Goal: Transaction & Acquisition: Purchase product/service

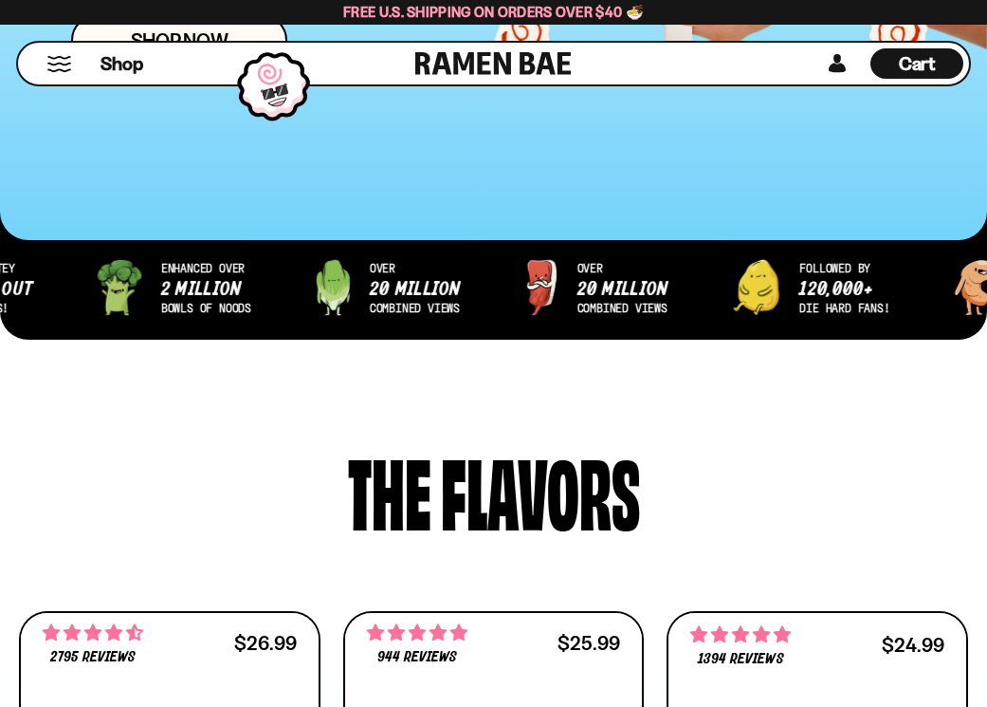
scroll to position [565, 0]
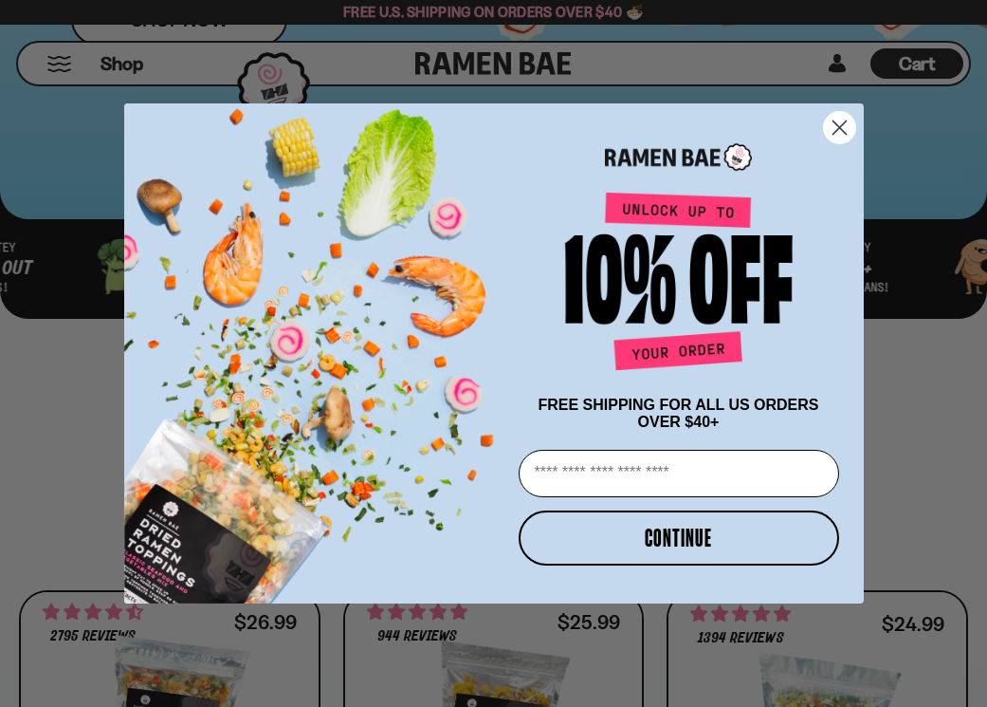
click at [846, 129] on icon "Close dialog" at bounding box center [839, 127] width 13 height 13
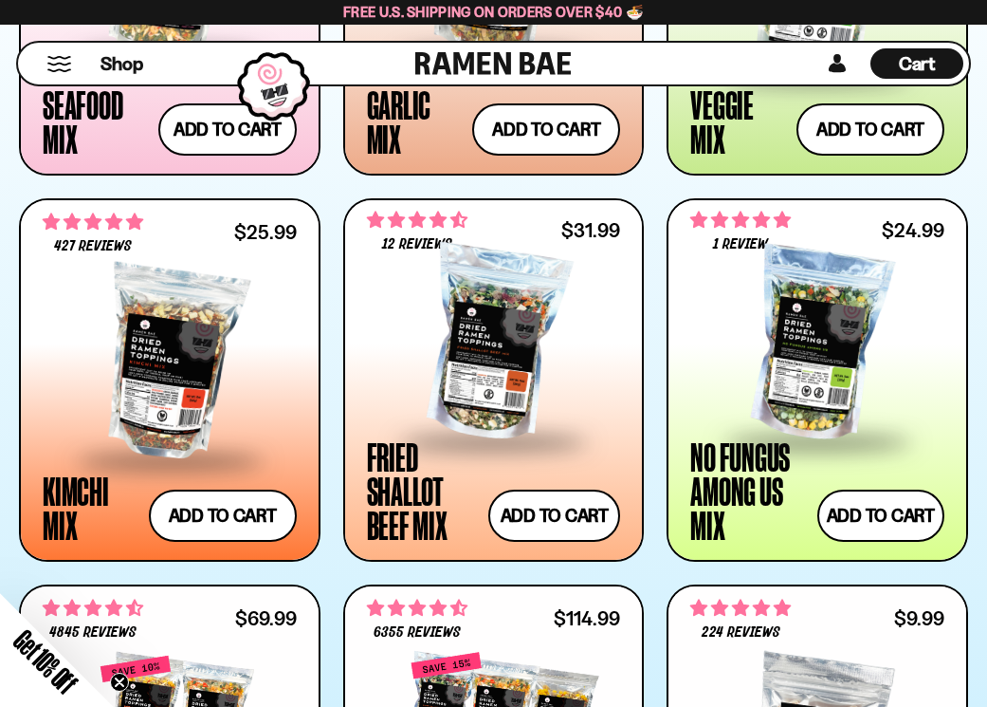
scroll to position [1335, 0]
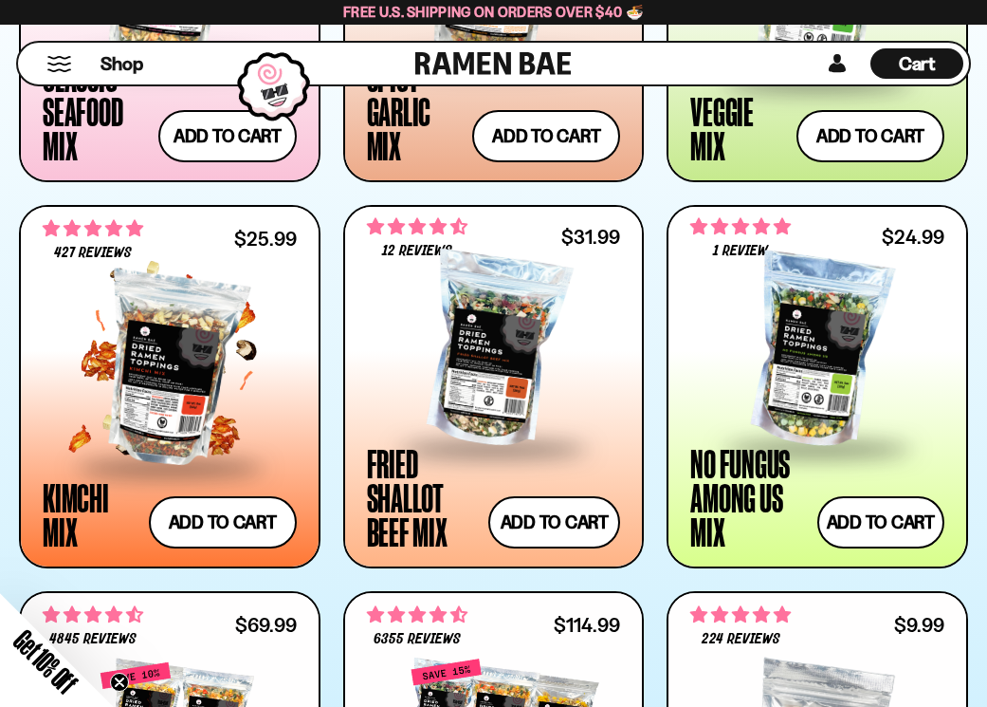
click at [175, 413] on div at bounding box center [170, 370] width 254 height 190
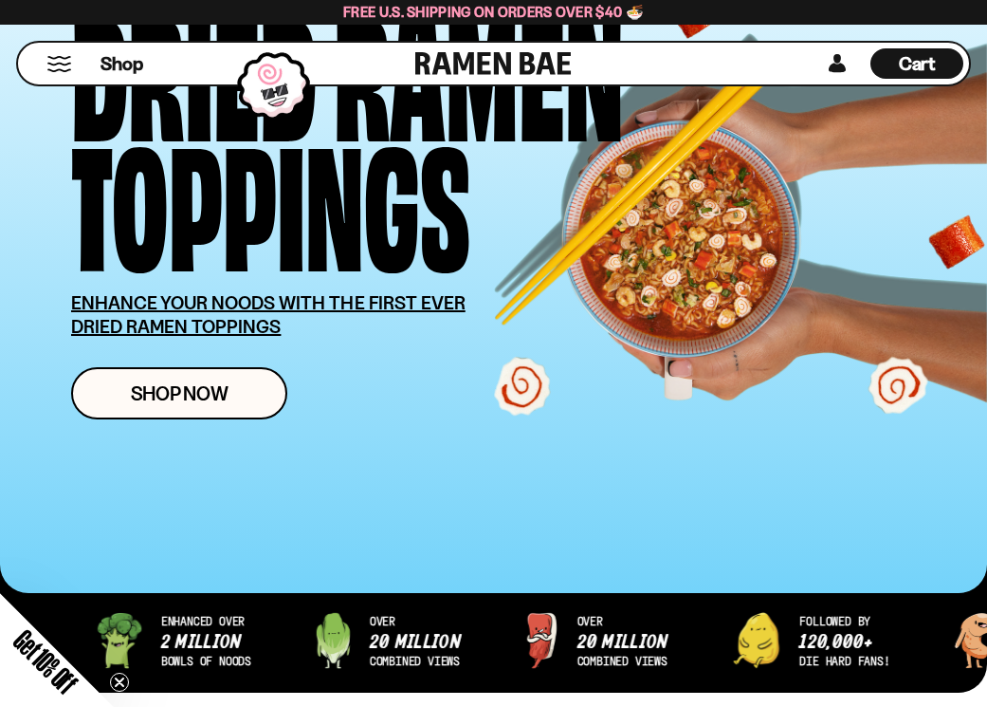
scroll to position [0, 0]
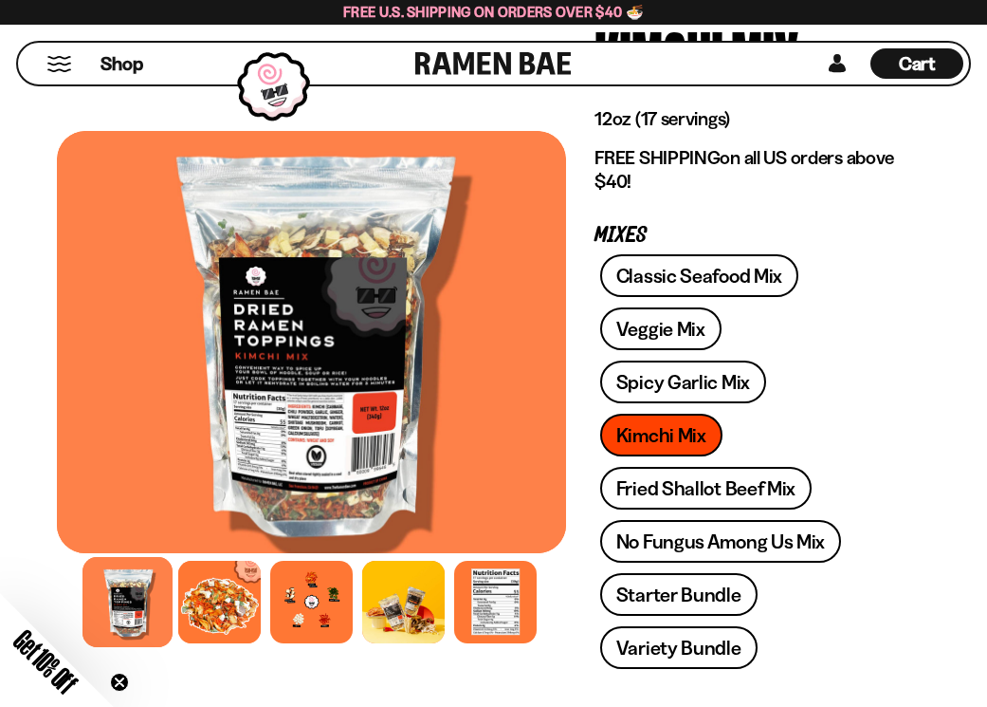
scroll to position [183, 0]
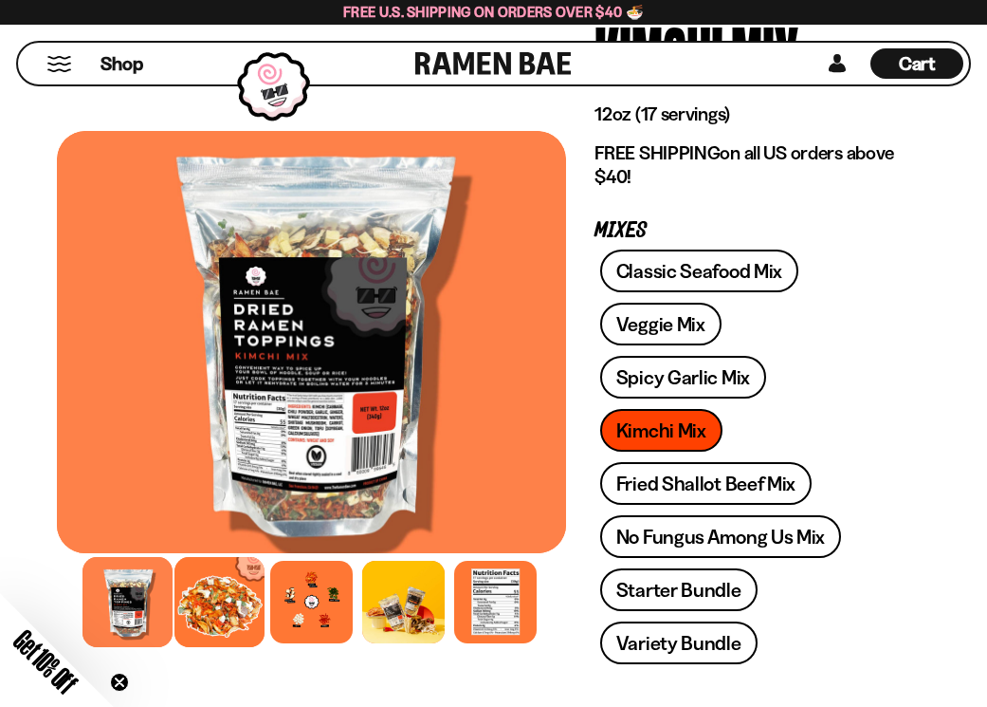
click at [191, 615] on div at bounding box center [220, 602] width 90 height 90
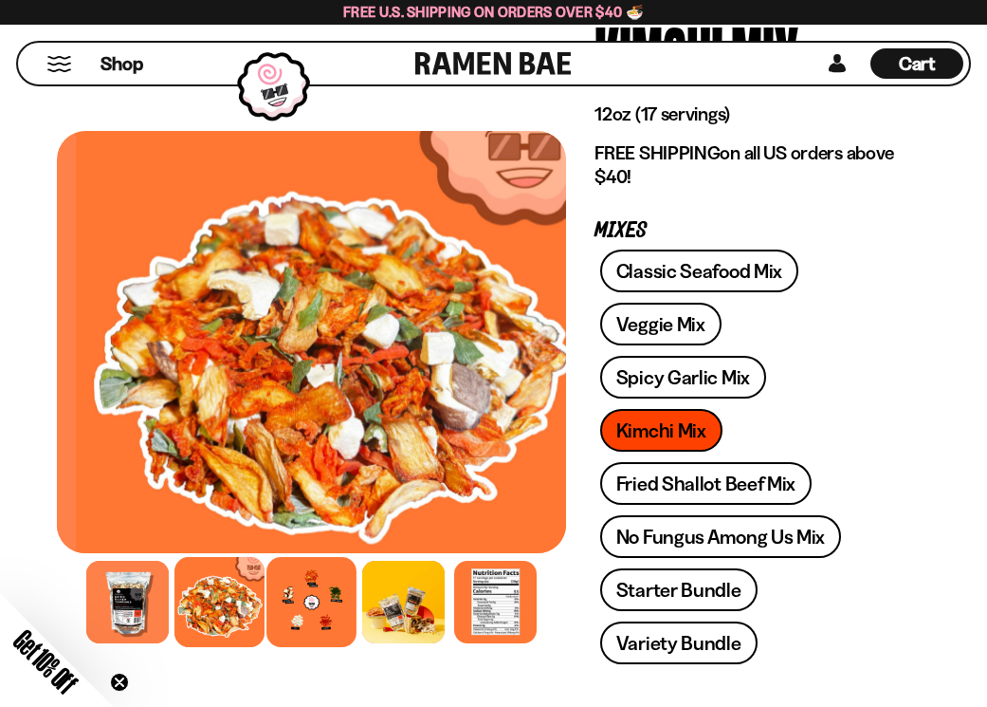
click at [292, 601] on div at bounding box center [311, 602] width 90 height 90
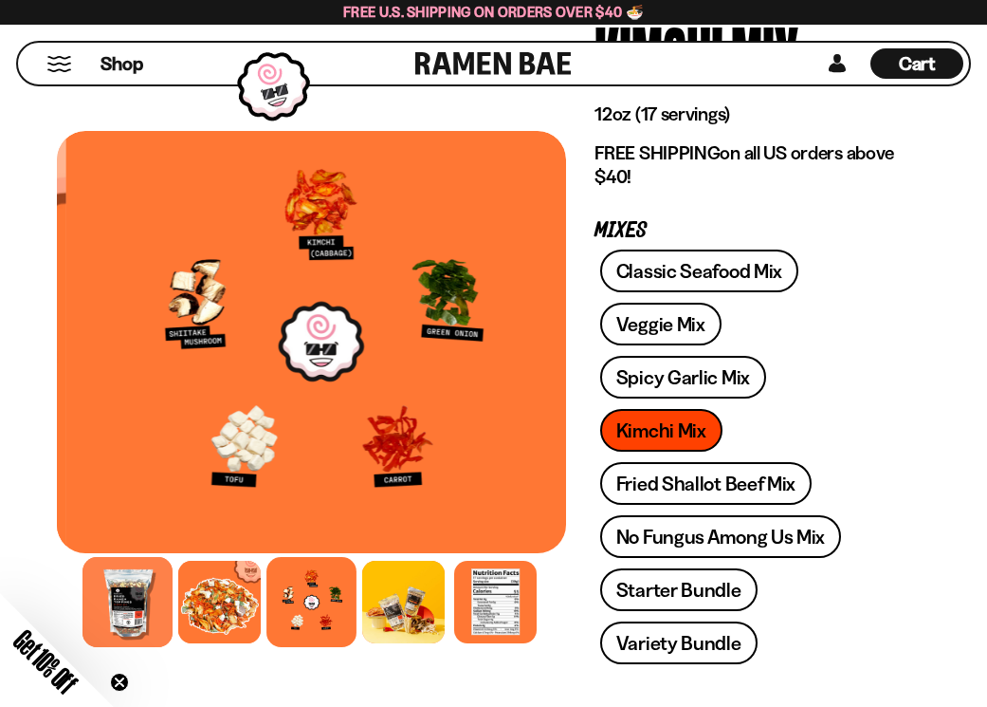
click at [114, 592] on div at bounding box center [128, 602] width 90 height 90
